Goal: Task Accomplishment & Management: Manage account settings

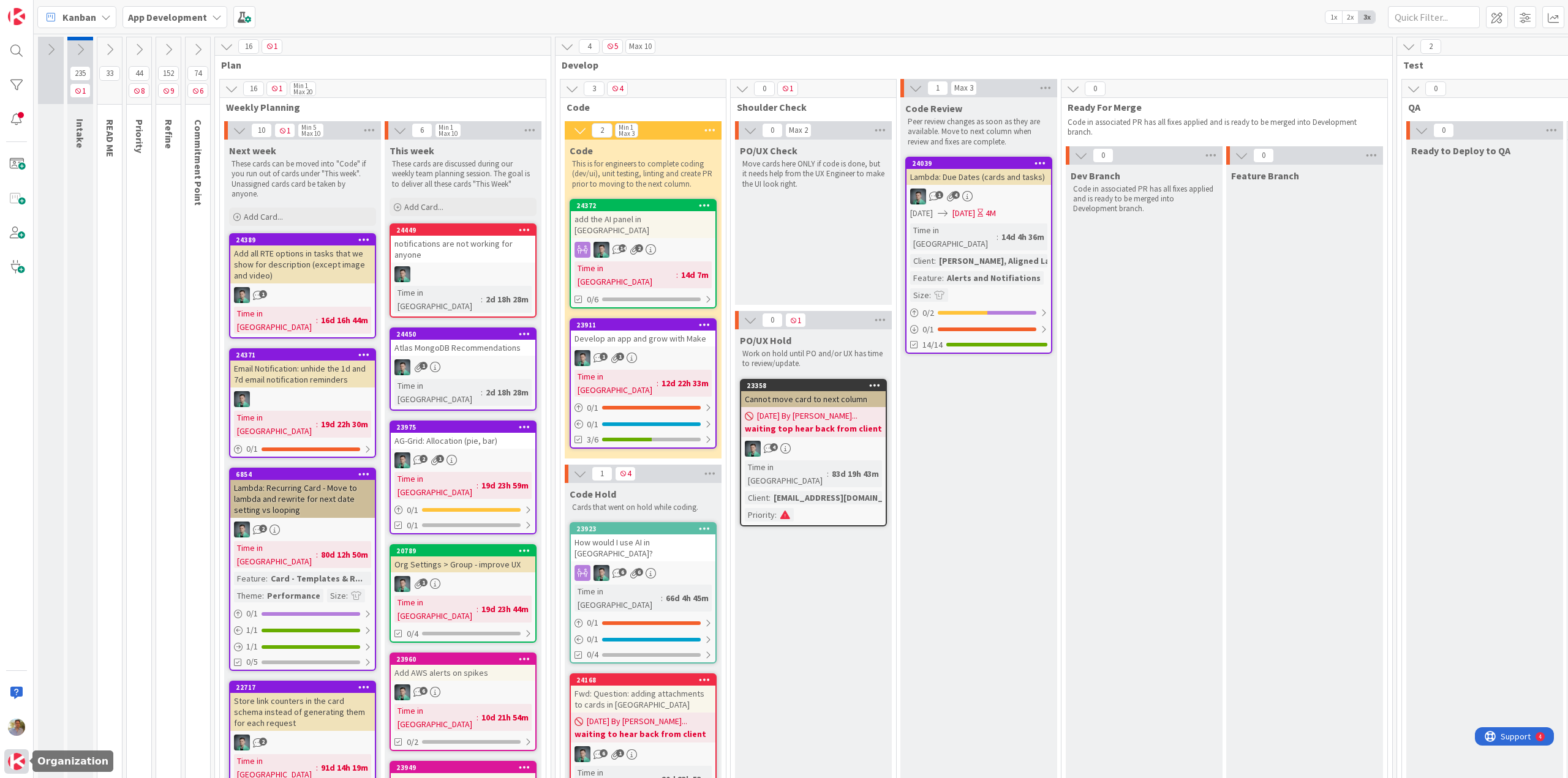
click at [7, 769] on div at bounding box center [17, 761] width 24 height 24
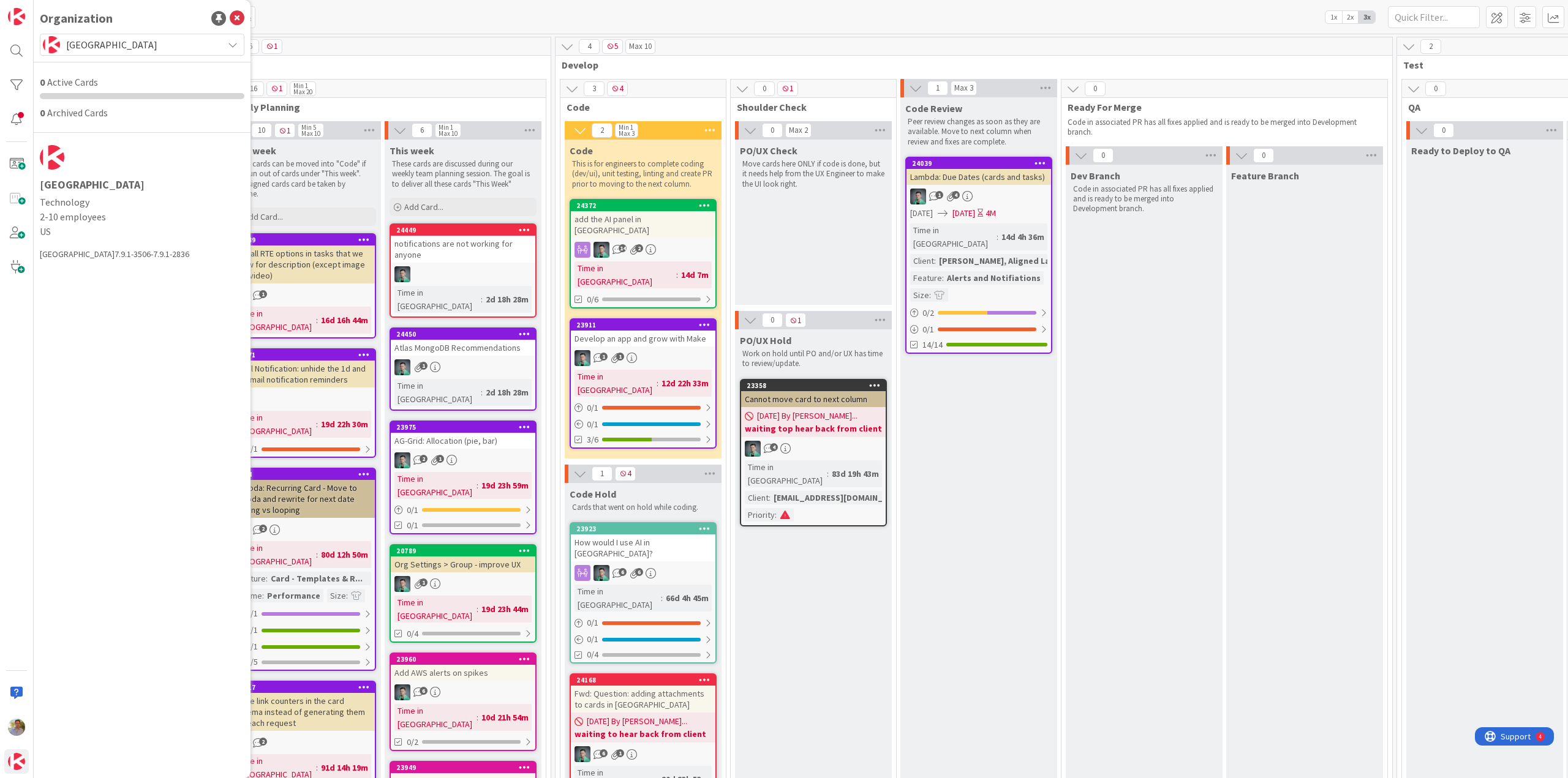
click at [132, 45] on span "[GEOGRAPHIC_DATA]" at bounding box center [141, 45] width 151 height 17
click at [116, 146] on span "Dimka 5" at bounding box center [154, 152] width 168 height 19
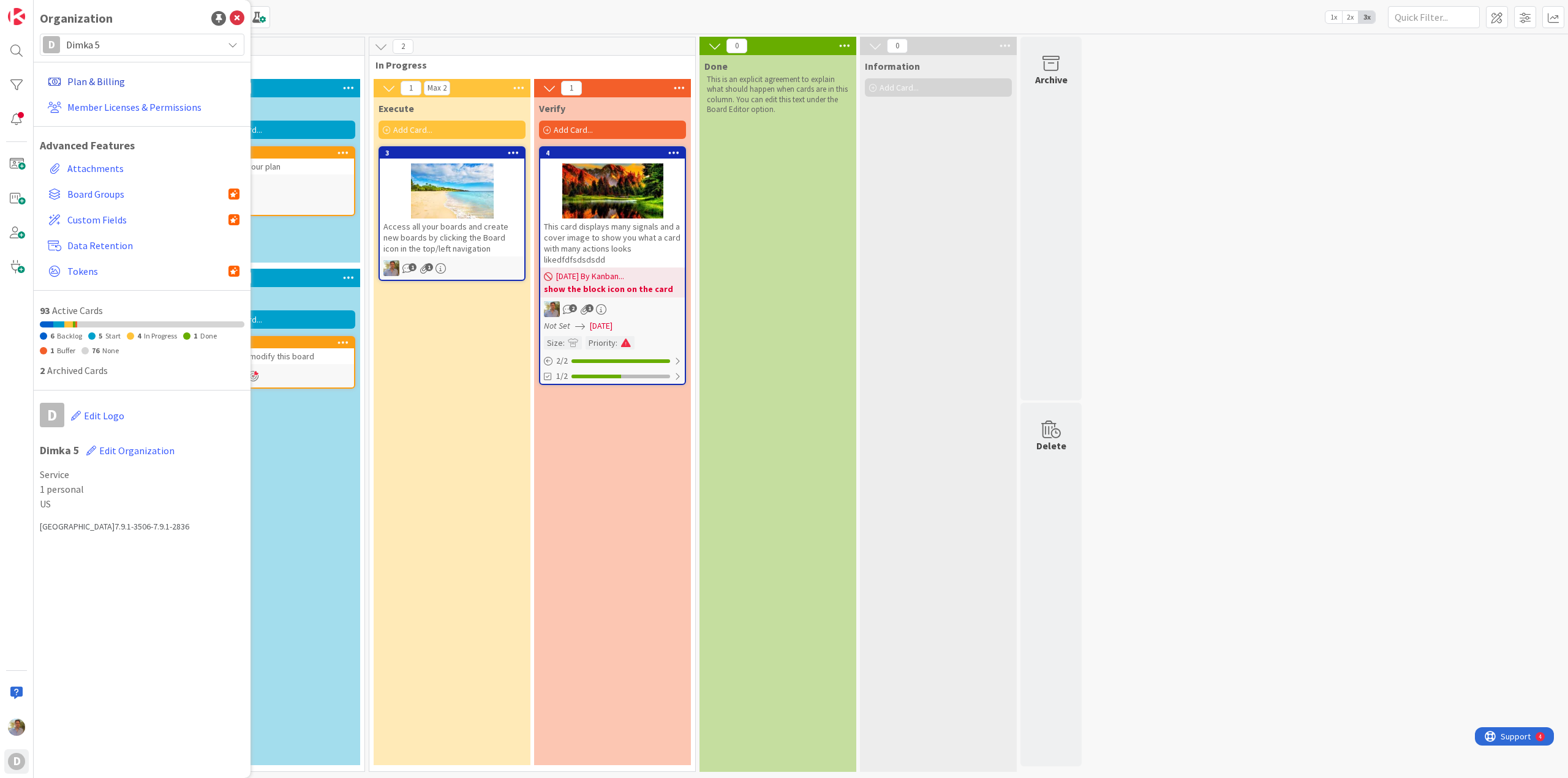
click at [103, 79] on link "Plan & Billing" at bounding box center [143, 81] width 201 height 22
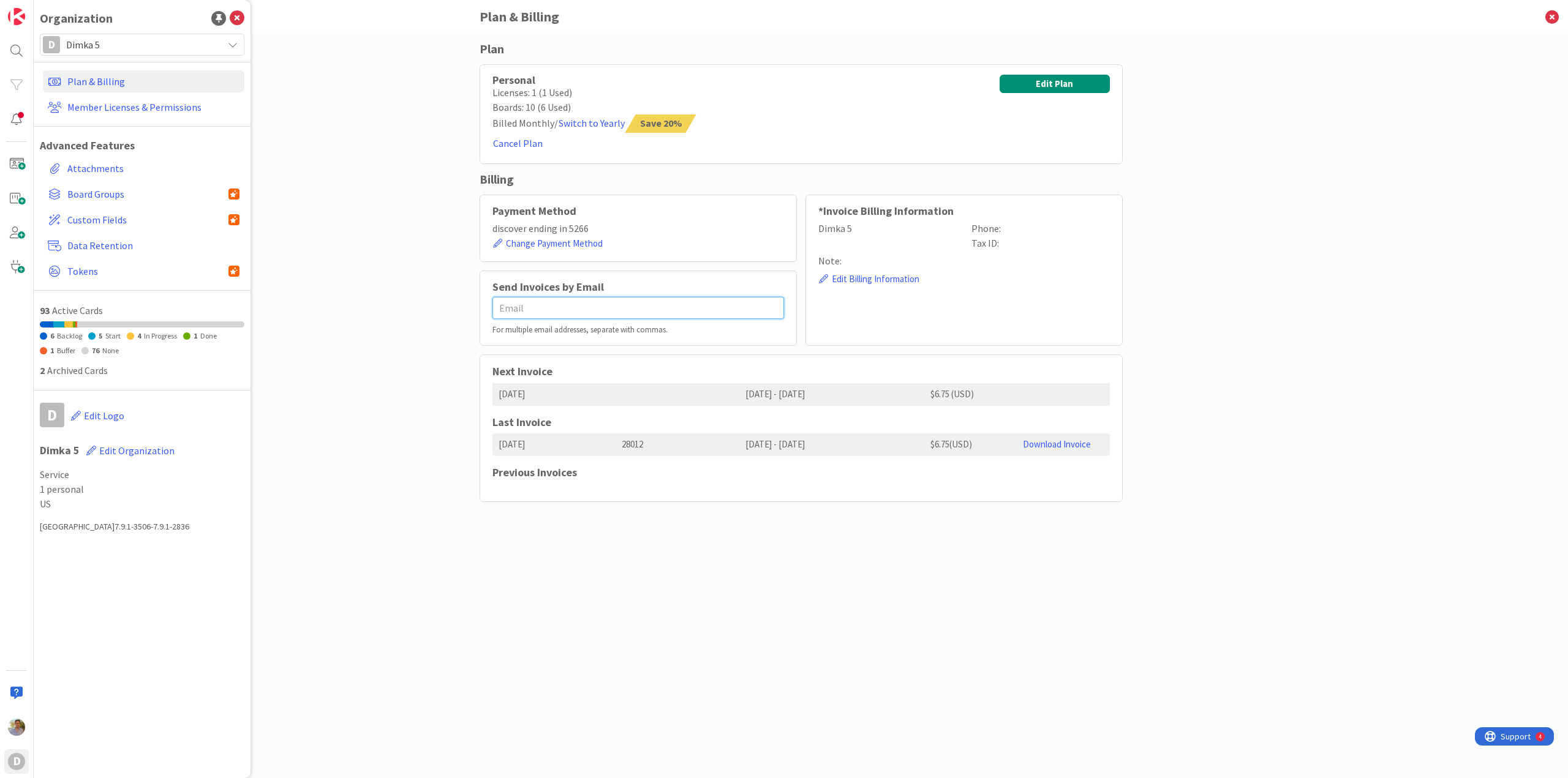
click at [551, 309] on input "text" at bounding box center [638, 308] width 291 height 22
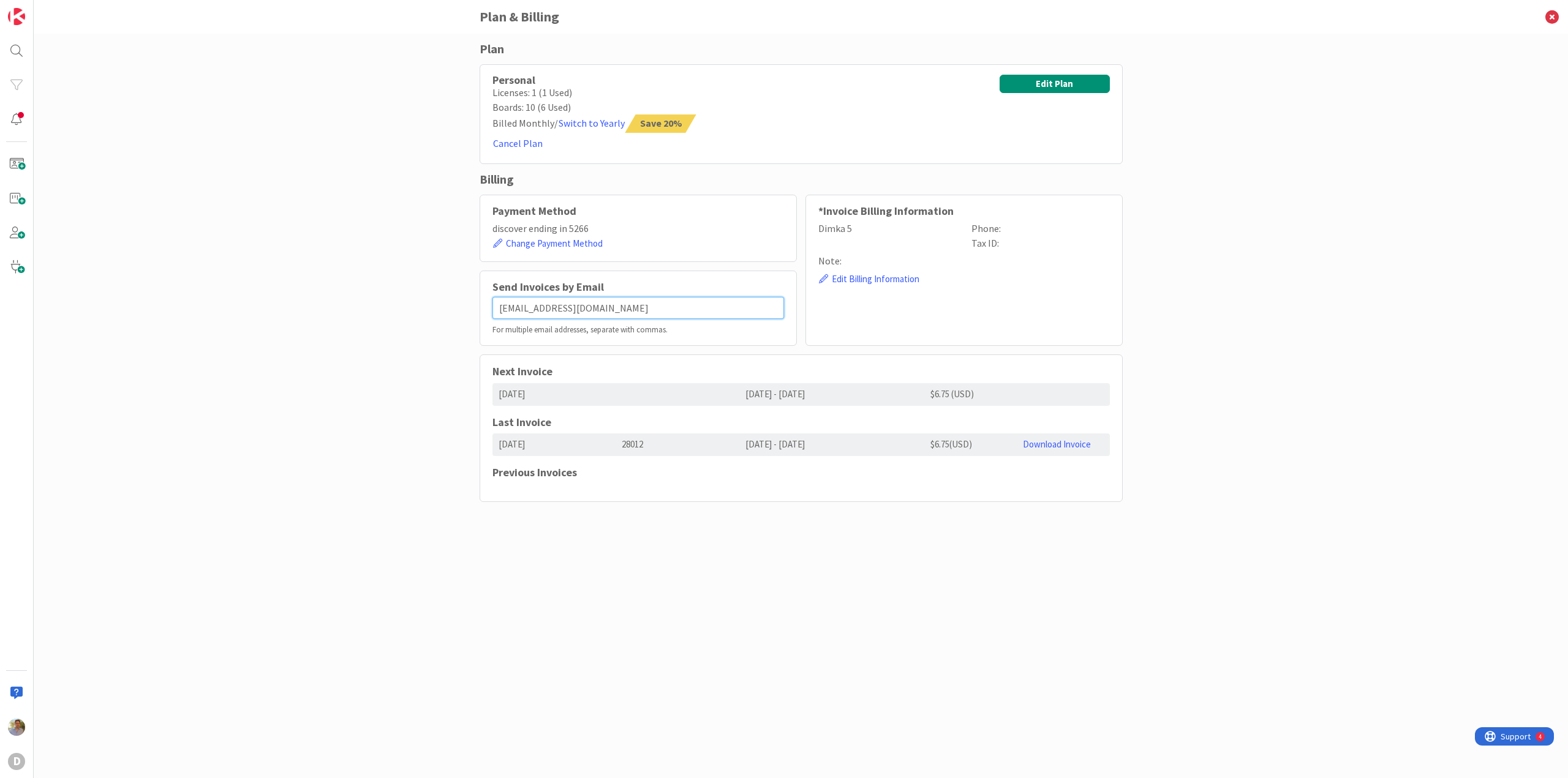
type input "[EMAIL_ADDRESS][DOMAIN_NAME]"
click at [649, 310] on input "[EMAIL_ADDRESS][DOMAIN_NAME]" at bounding box center [638, 308] width 291 height 22
click at [636, 303] on input "[EMAIL_ADDRESS][DOMAIN_NAME]" at bounding box center [638, 308] width 291 height 22
click at [630, 307] on input "[EMAIL_ADDRESS][DOMAIN_NAME]" at bounding box center [638, 308] width 291 height 22
click at [1149, 363] on div "Plan Personal Licenses: 1 (1 Used) Boards: 10 (6 Used) Billed Monthly / Switch …" at bounding box center [801, 405] width 1534 height 744
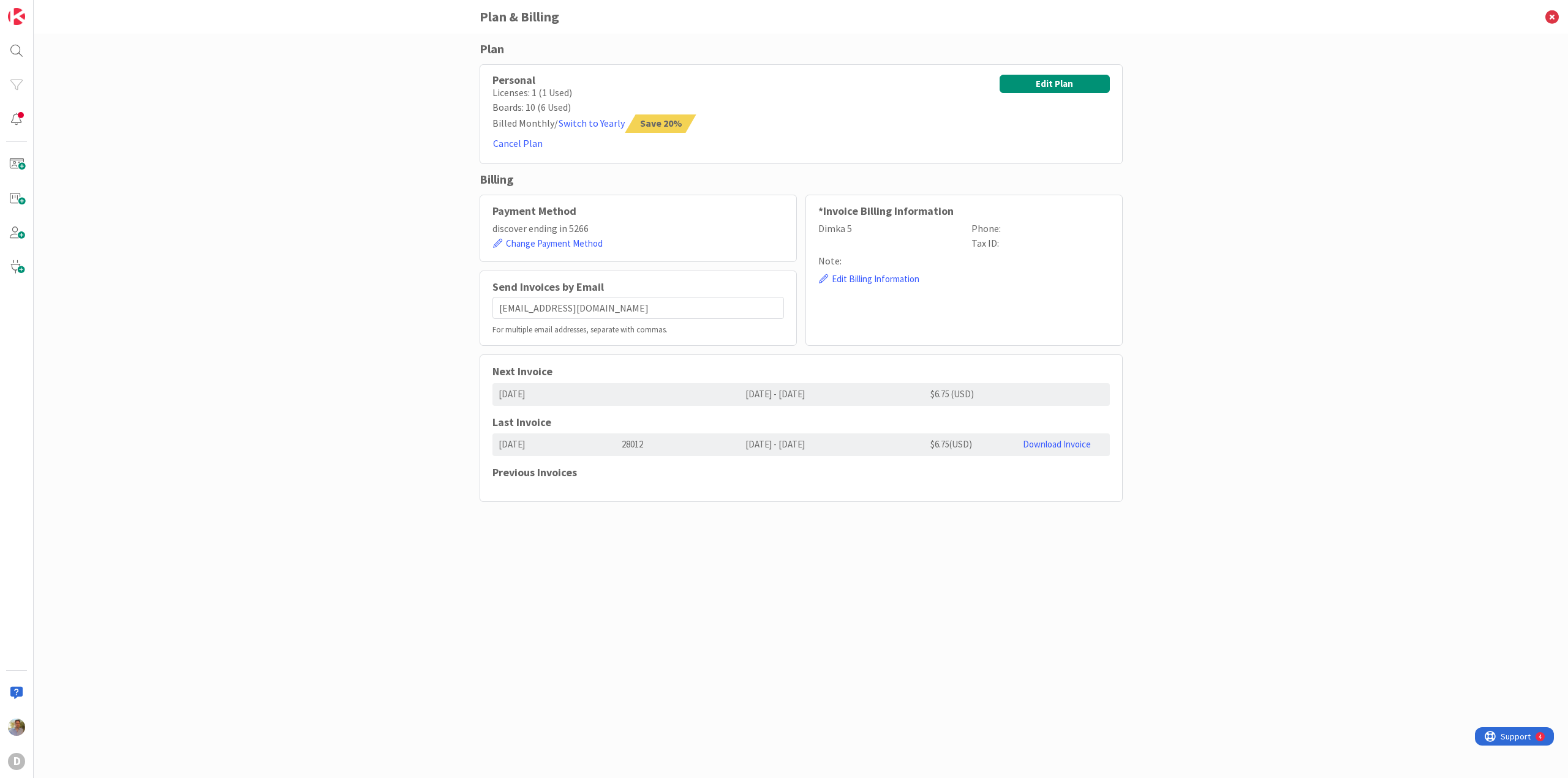
click at [1195, 273] on div "Plan Personal Licenses: 1 (1 Used) Boards: 10 (6 Used) Billed Monthly / Switch …" at bounding box center [801, 405] width 1534 height 744
click at [22, 755] on div "D" at bounding box center [17, 761] width 17 height 17
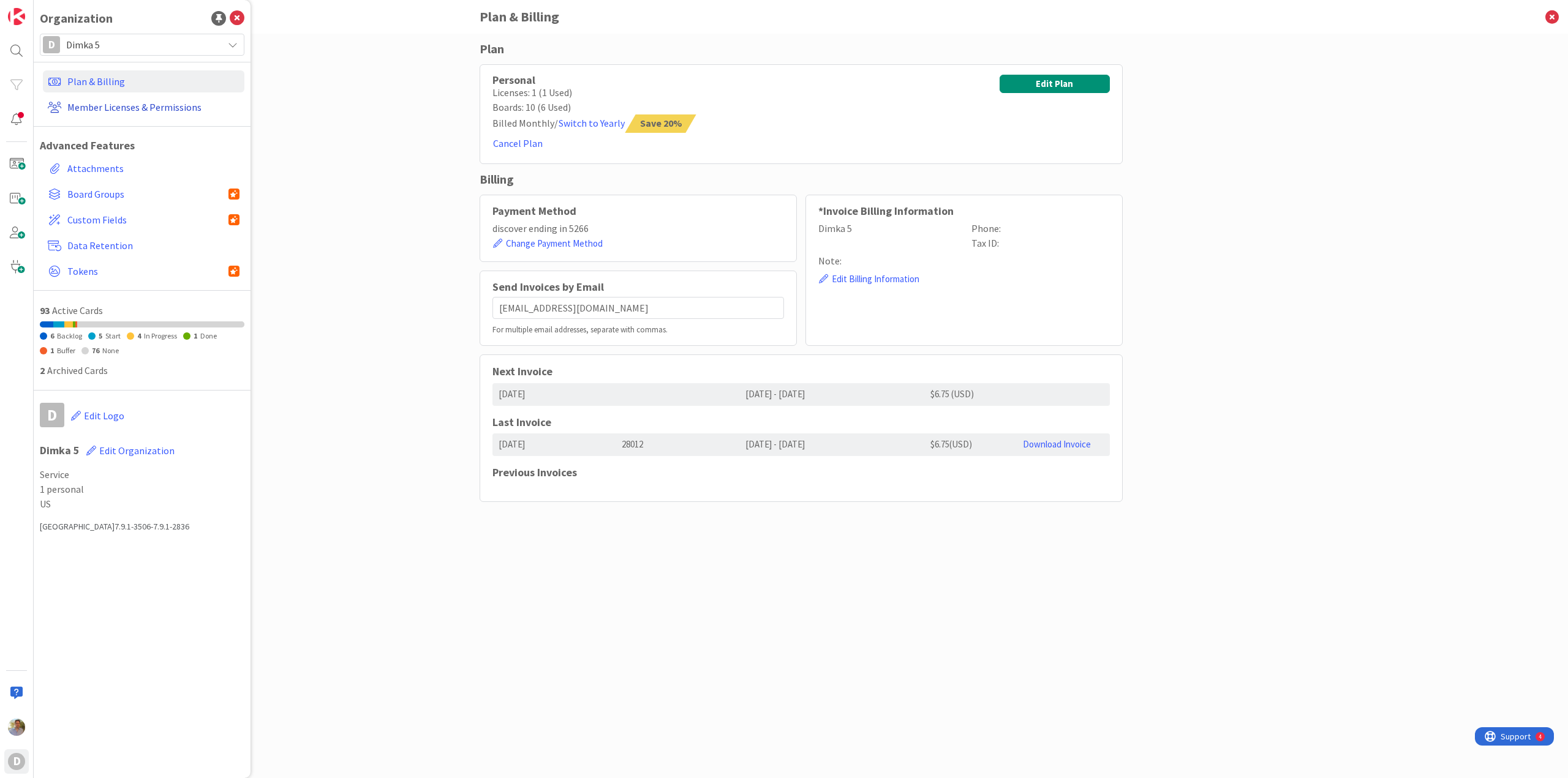
click at [168, 107] on link "Member Licenses & Permissions" at bounding box center [143, 108] width 201 height 22
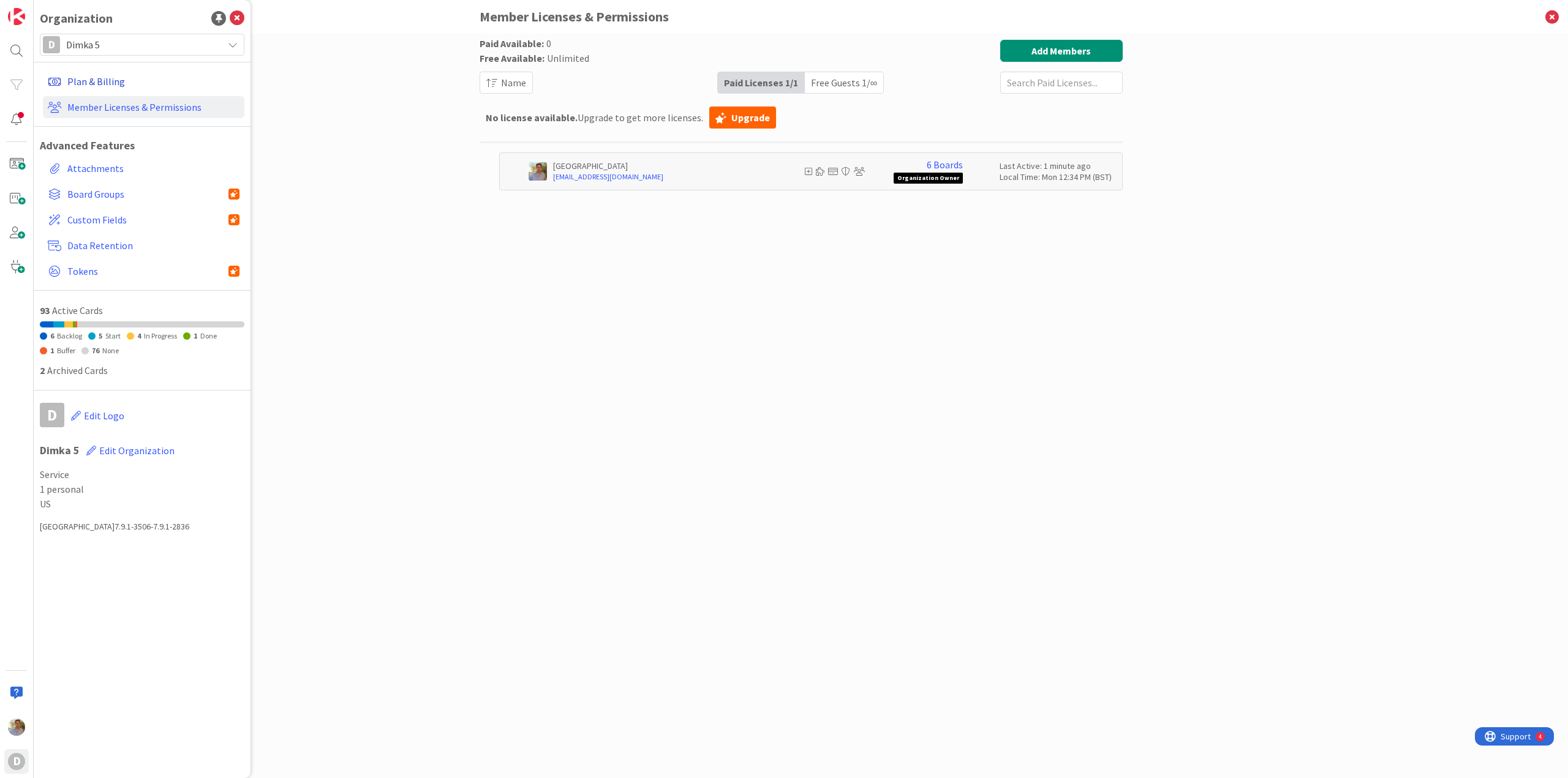
click at [88, 85] on link "Plan & Billing" at bounding box center [143, 81] width 201 height 22
